Goal: Task Accomplishment & Management: Use online tool/utility

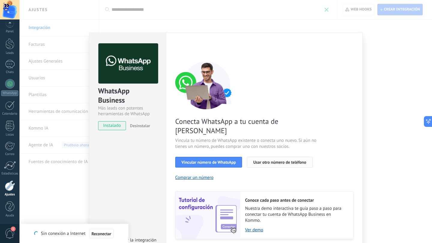
scroll to position [6, 0]
click at [225, 160] on span "Vincular número de WhatsApp" at bounding box center [208, 162] width 54 height 4
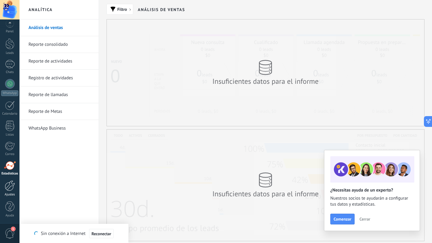
click at [13, 189] on div at bounding box center [10, 186] width 10 height 10
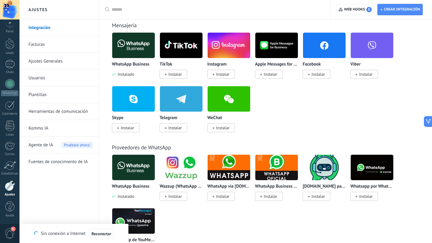
scroll to position [121, 0]
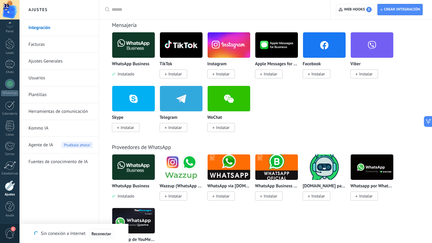
click at [133, 172] on img at bounding box center [133, 167] width 43 height 29
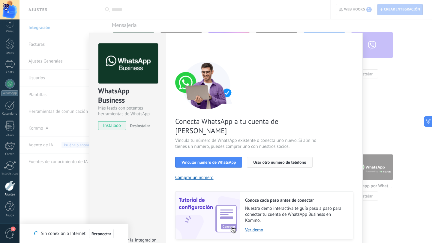
click at [273, 160] on span "Usar otro número de teléfono" at bounding box center [279, 162] width 53 height 4
